Goal: Navigation & Orientation: Go to known website

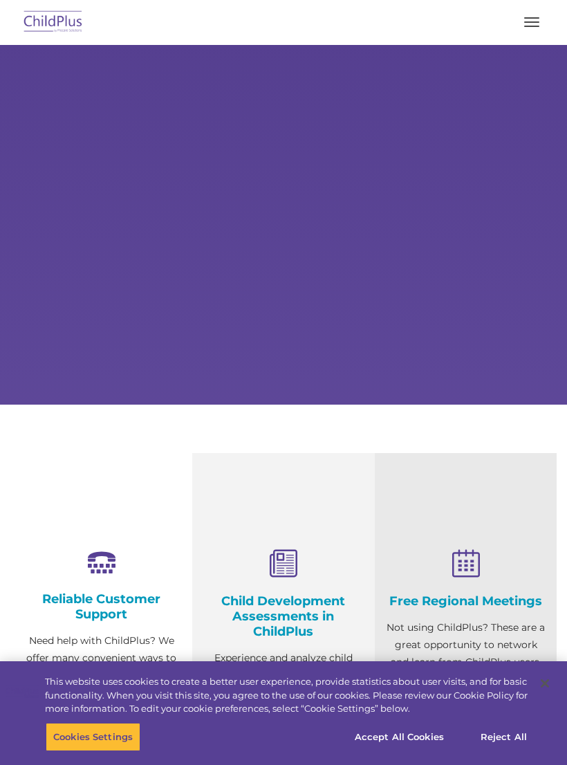
select select "MEDIUM"
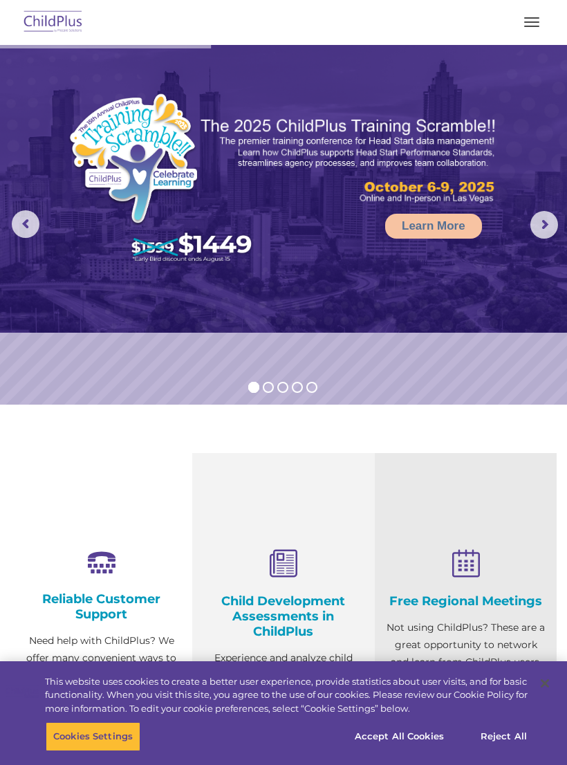
click at [533, 19] on button "button" at bounding box center [531, 22] width 29 height 22
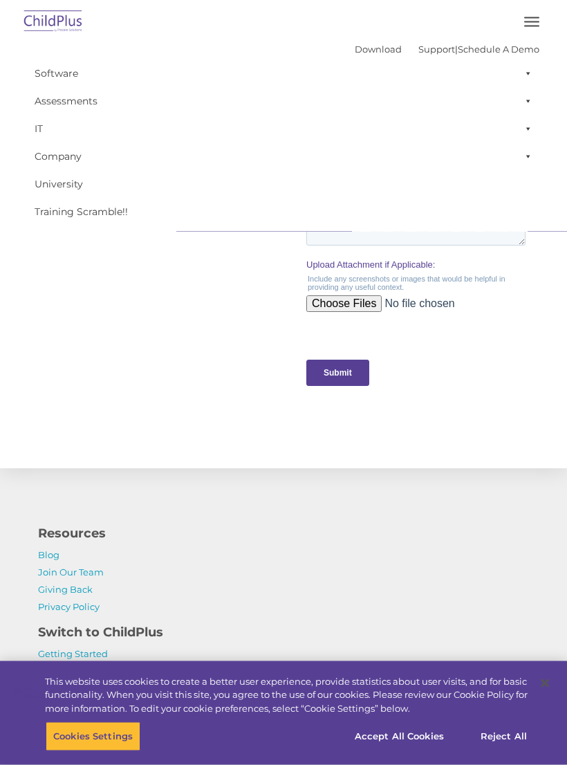
scroll to position [1329, 0]
click at [513, 751] on button "Reject All" at bounding box center [504, 736] width 86 height 29
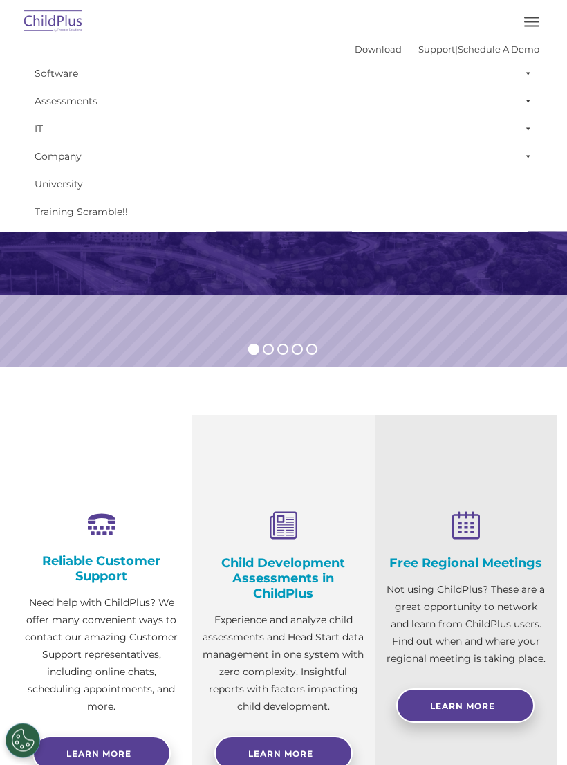
scroll to position [0, 0]
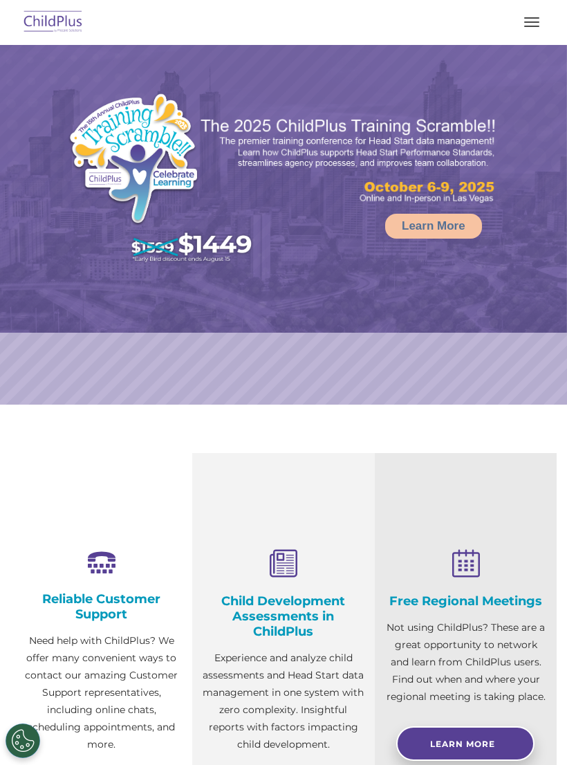
select select "MEDIUM"
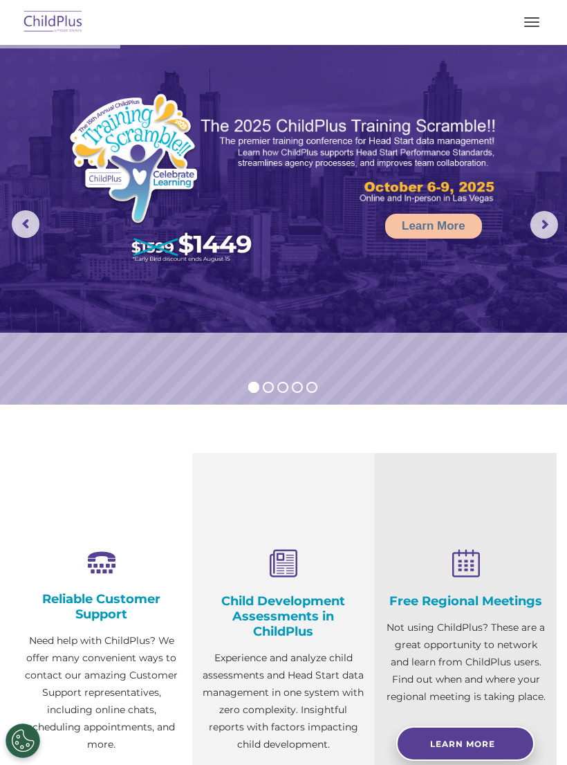
click at [48, 24] on img at bounding box center [53, 22] width 65 height 33
click at [48, 30] on img at bounding box center [53, 22] width 65 height 33
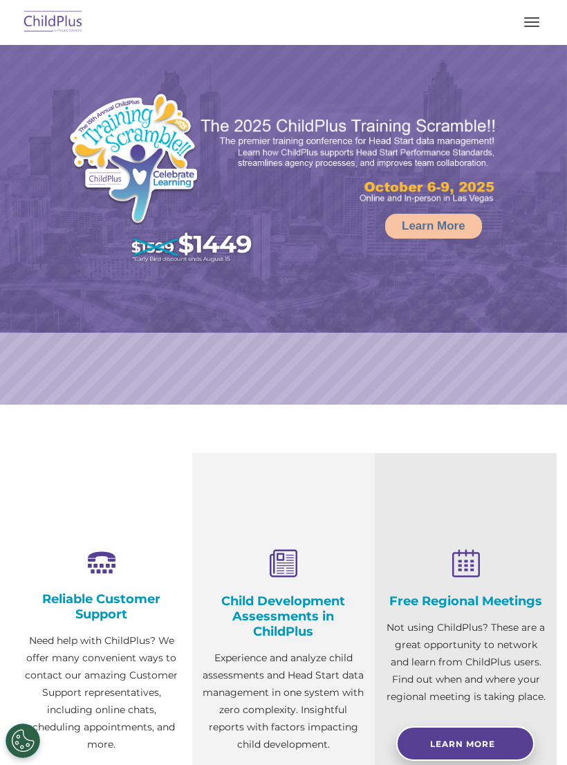
select select "MEDIUM"
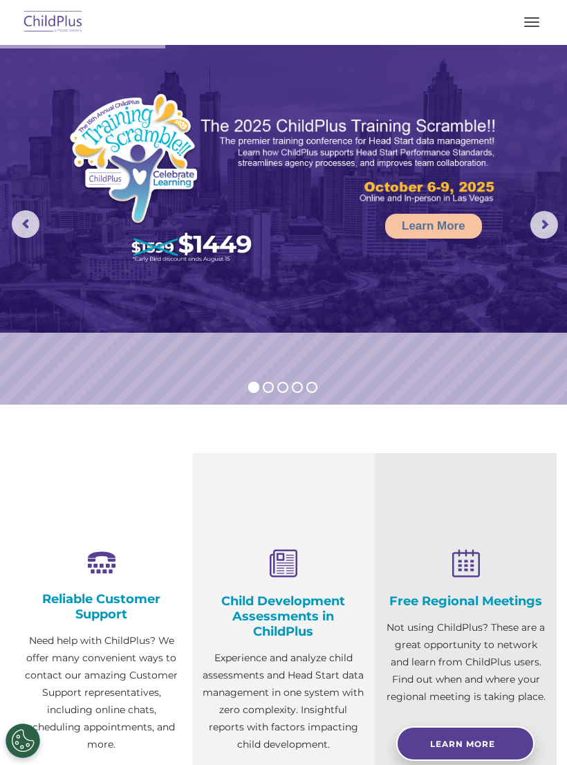
click at [527, 28] on button "button" at bounding box center [531, 22] width 29 height 22
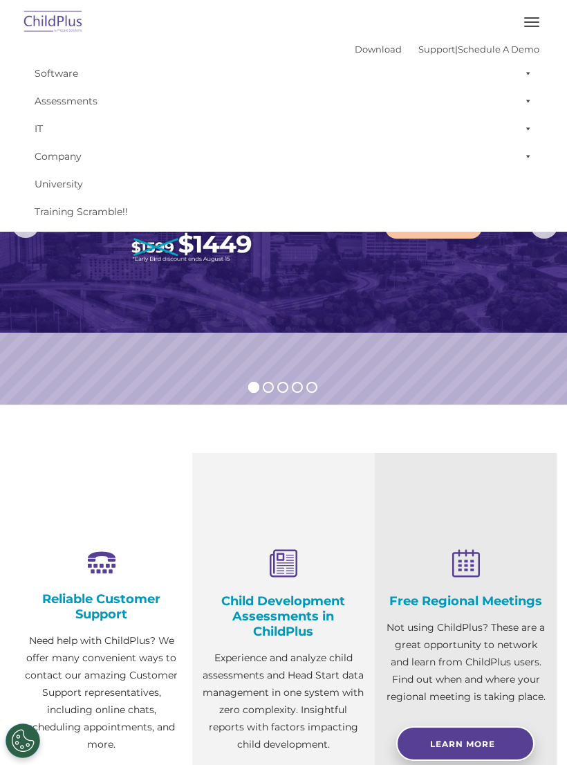
click at [537, 15] on button "button" at bounding box center [531, 22] width 29 height 22
